Goal: Task Accomplishment & Management: Manage account settings

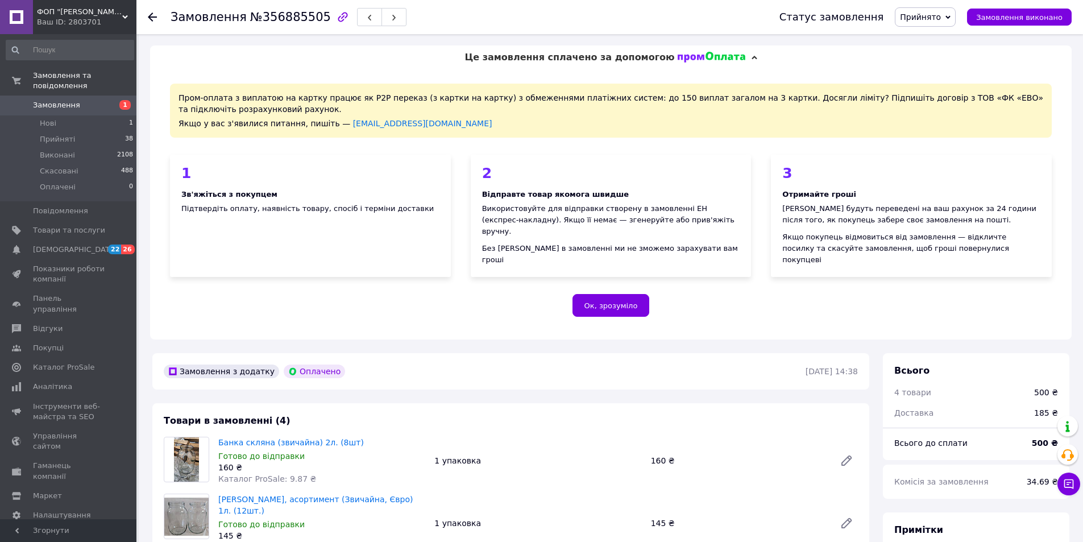
scroll to position [296, 0]
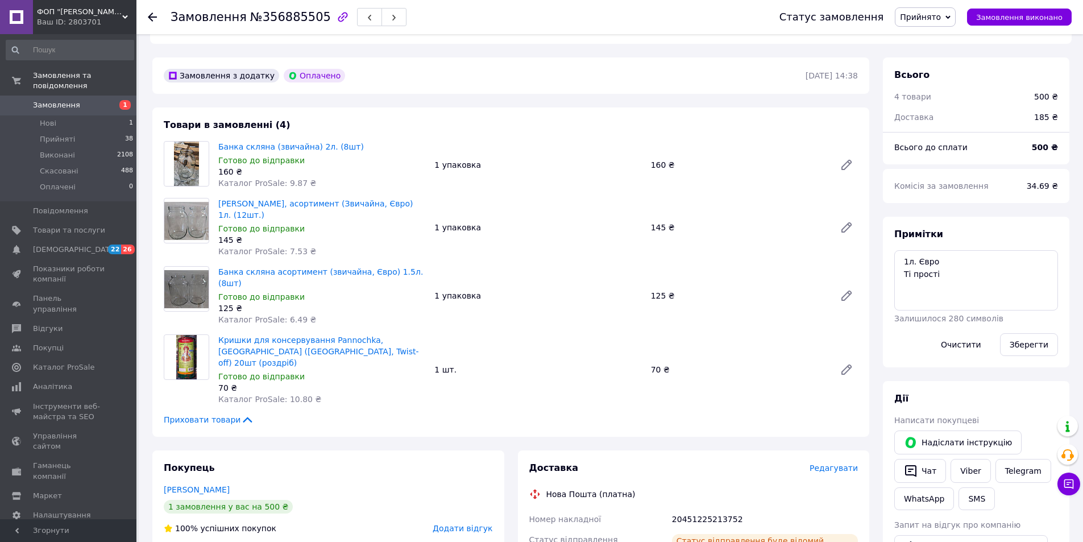
click at [152, 20] on use at bounding box center [152, 17] width 9 height 9
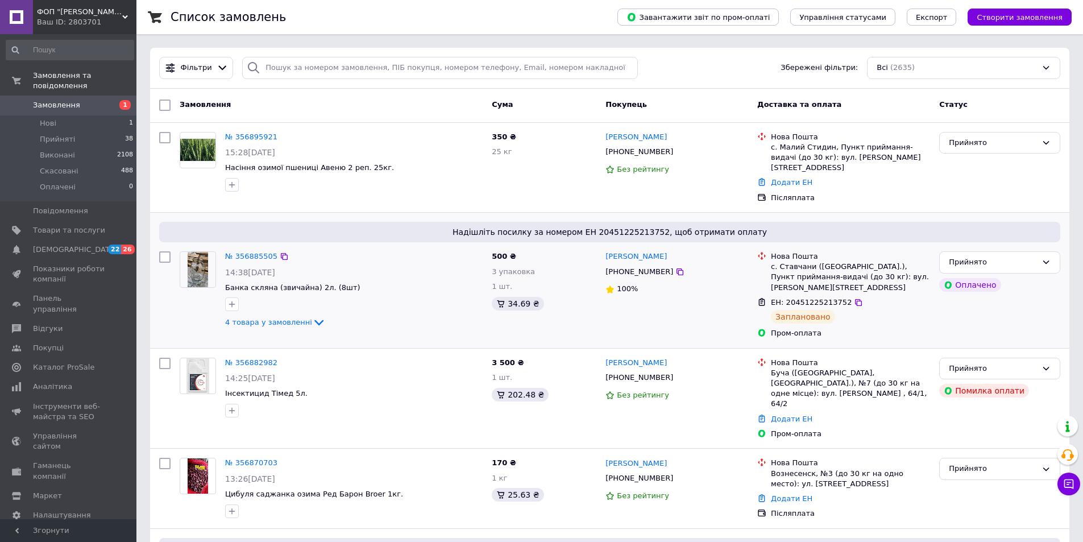
scroll to position [57, 0]
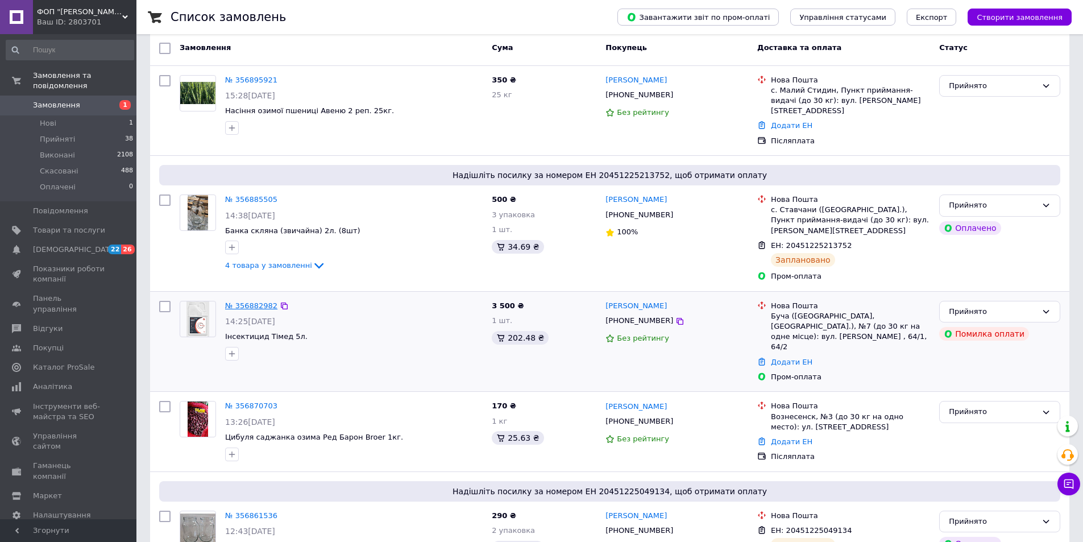
click at [239, 301] on link "№ 356882982" at bounding box center [251, 305] width 52 height 9
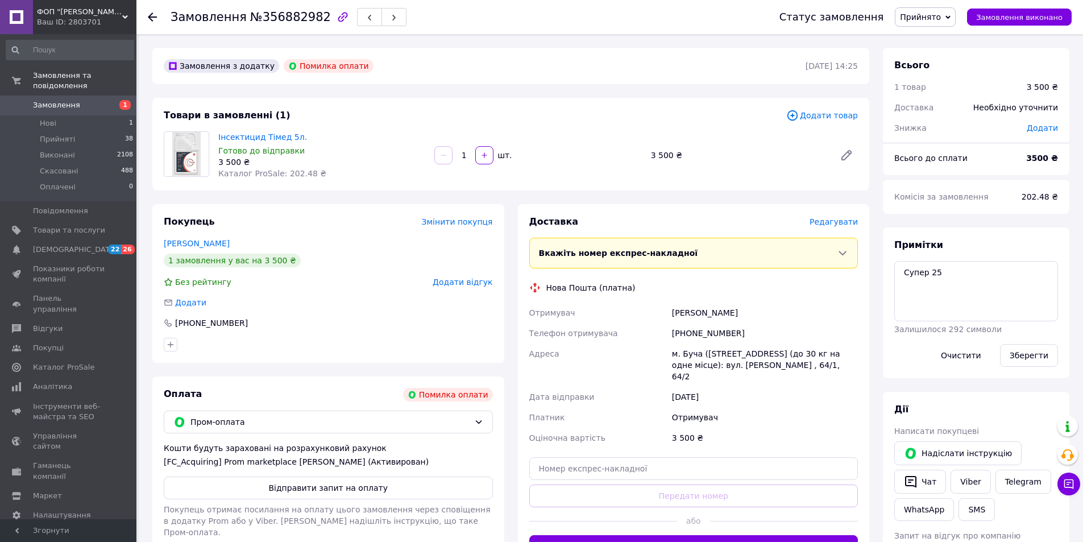
click at [706, 329] on div "[PHONE_NUMBER]" at bounding box center [765, 333] width 190 height 20
copy div "380950336079"
click at [705, 312] on div "[PERSON_NAME]" at bounding box center [765, 312] width 190 height 20
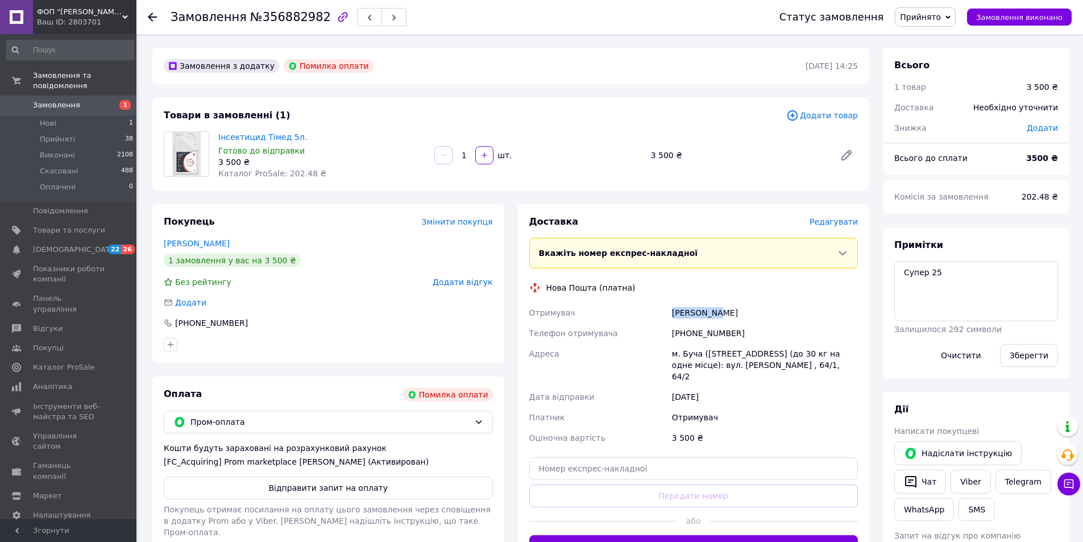
copy div "[PERSON_NAME]"
click at [735, 313] on div "[PERSON_NAME]" at bounding box center [765, 312] width 190 height 20
copy div "Оксана"
click at [691, 355] on div "м. Буча ([STREET_ADDRESS] (до 30 кг на одне місце): вул. [PERSON_NAME] , 64/1, …" at bounding box center [765, 364] width 190 height 43
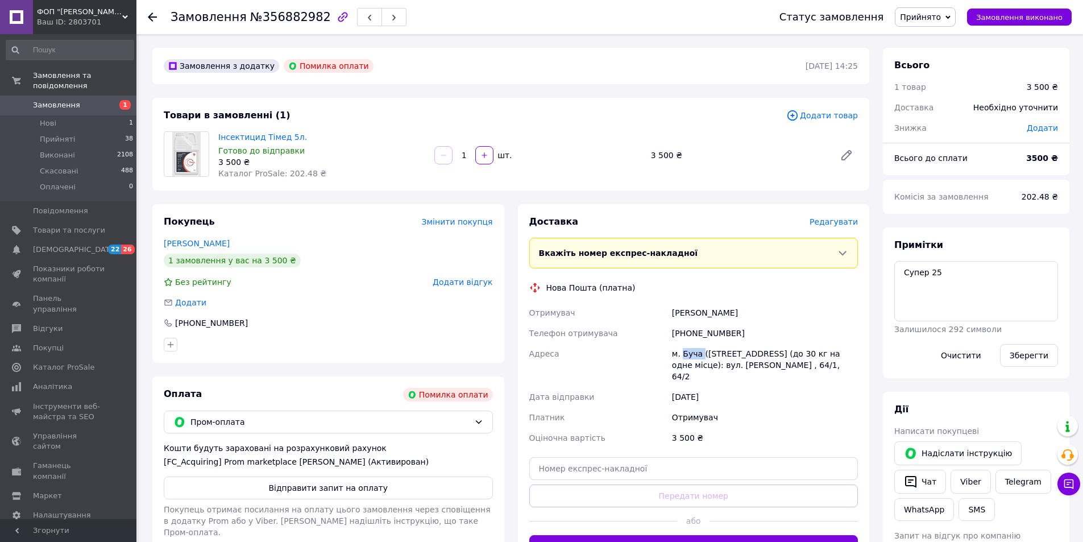
click at [691, 355] on div "м. Буча ([STREET_ADDRESS] (до 30 кг на одне місце): вул. [PERSON_NAME] , 64/1, …" at bounding box center [765, 364] width 190 height 43
copy div "Буча"
click at [673, 466] on input "text" at bounding box center [693, 468] width 329 height 23
paste input "20451225263306"
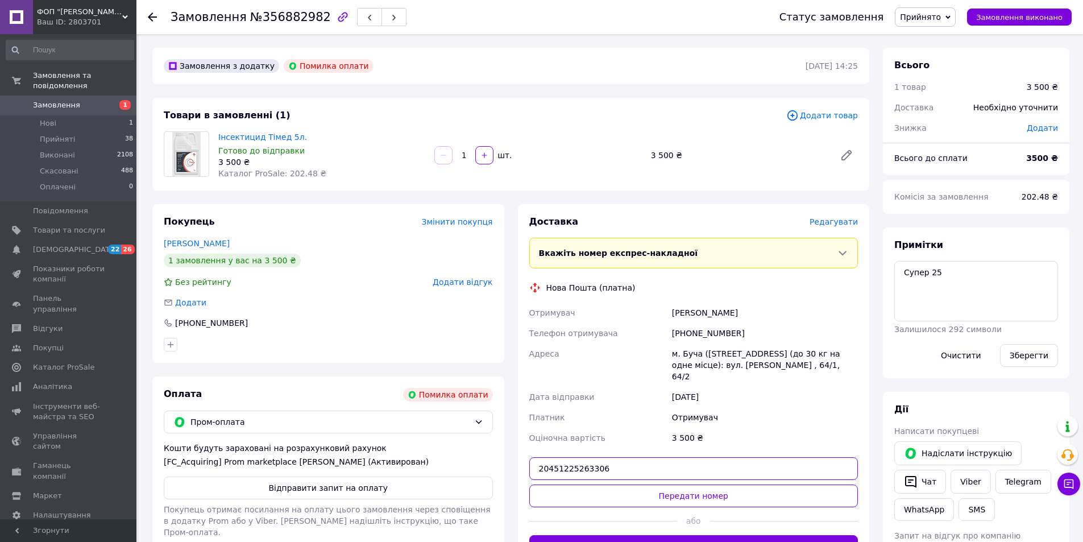
type input "20451225263306"
click at [673, 492] on button "Передати номер" at bounding box center [693, 495] width 329 height 23
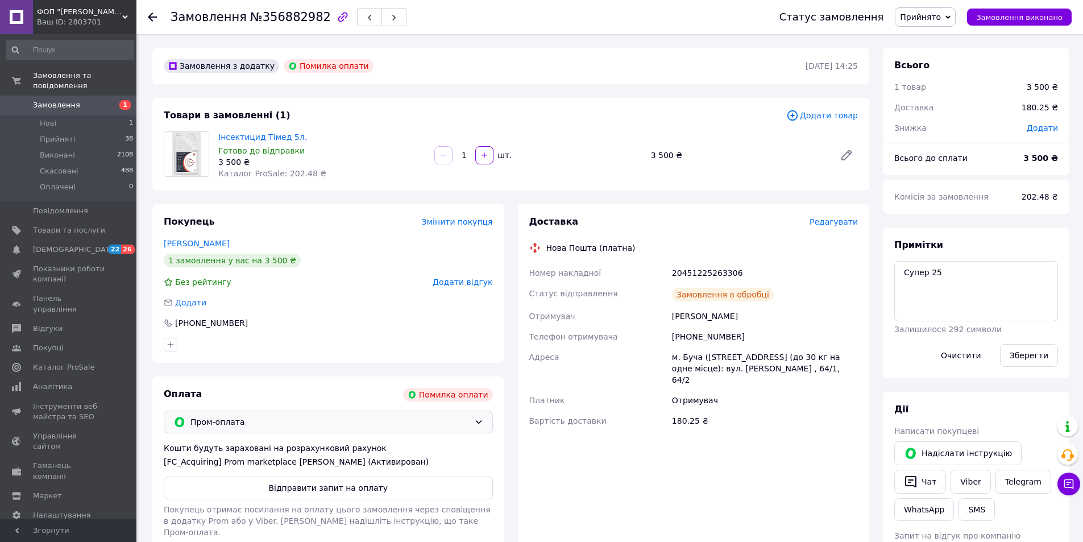
click at [275, 418] on span "Пром-оплата" at bounding box center [329, 422] width 279 height 13
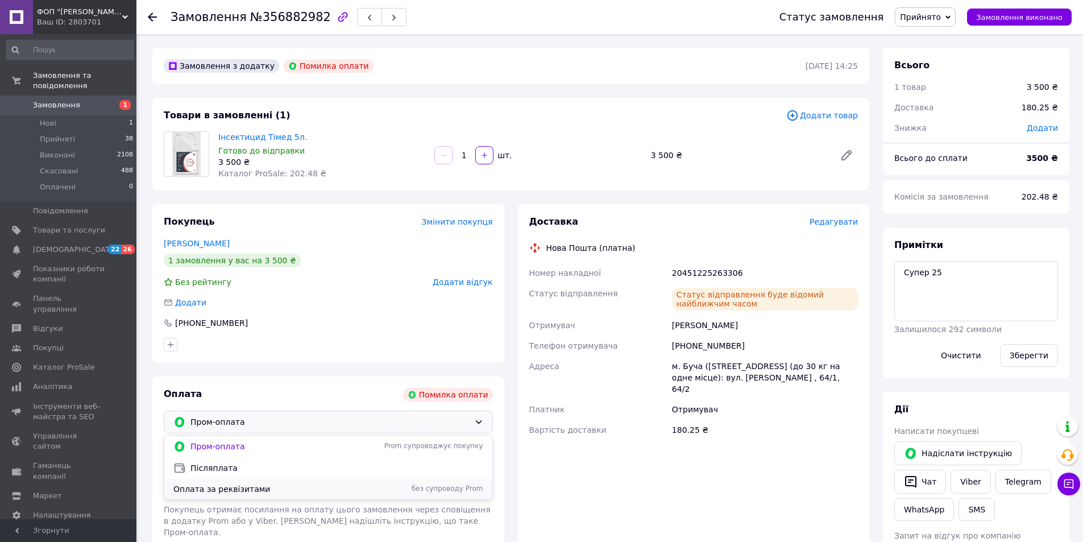
click at [231, 488] on span "Оплата за реквізитами" at bounding box center [265, 488] width 184 height 11
